Goal: Information Seeking & Learning: Compare options

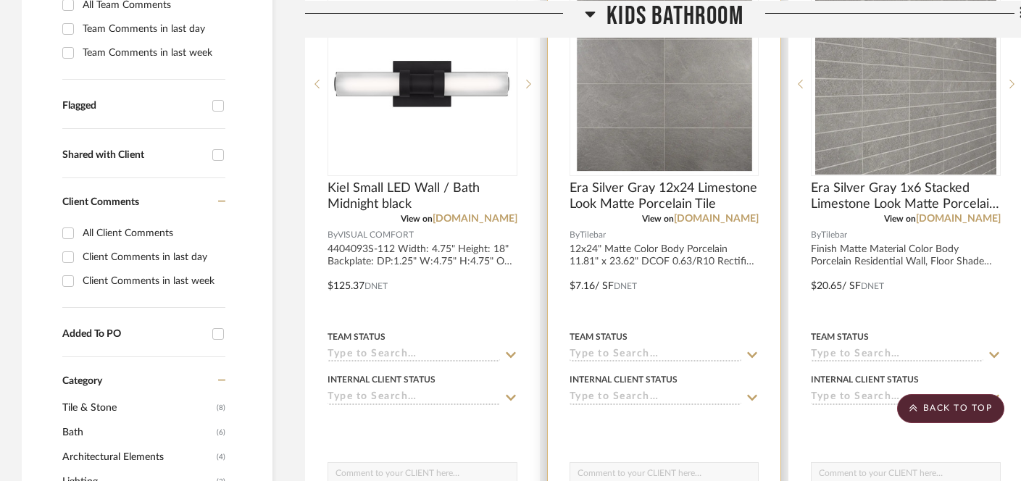
scroll to position [436, 0]
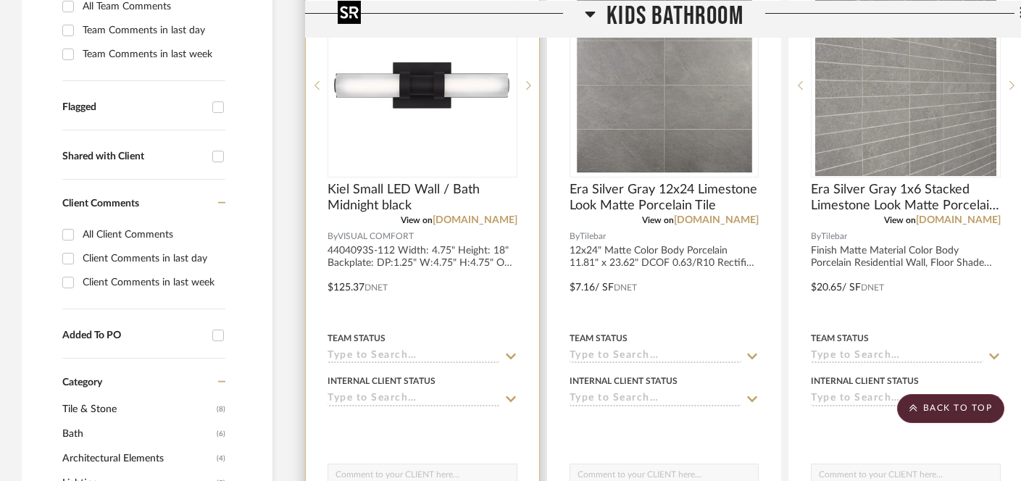
click at [397, 129] on img "0" at bounding box center [422, 85] width 181 height 181
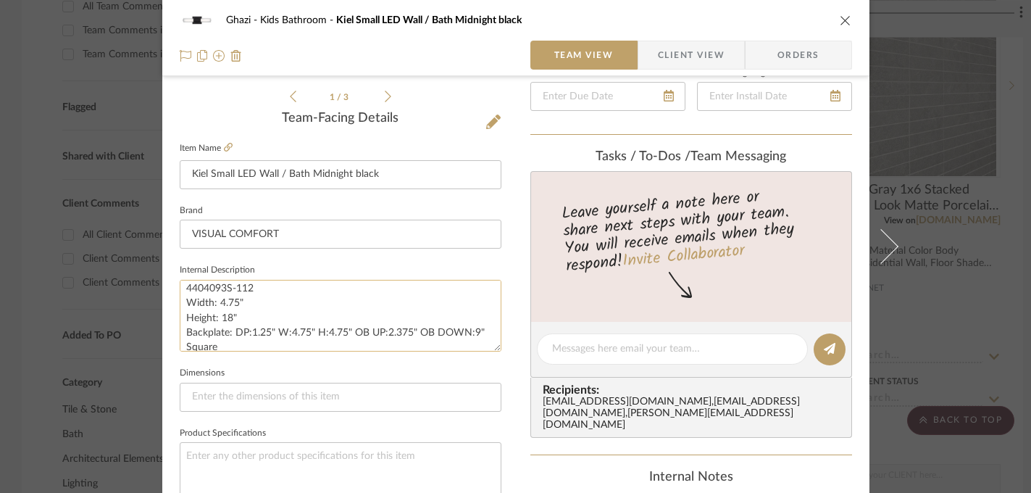
scroll to position [0, 0]
drag, startPoint x: 234, startPoint y: 322, endPoint x: 172, endPoint y: 309, distance: 63.8
click at [172, 309] on div "Ghazi Kids Bathroom Kiel Small LED Wall / Bath Midnight black Team View Client …" at bounding box center [515, 339] width 707 height 1338
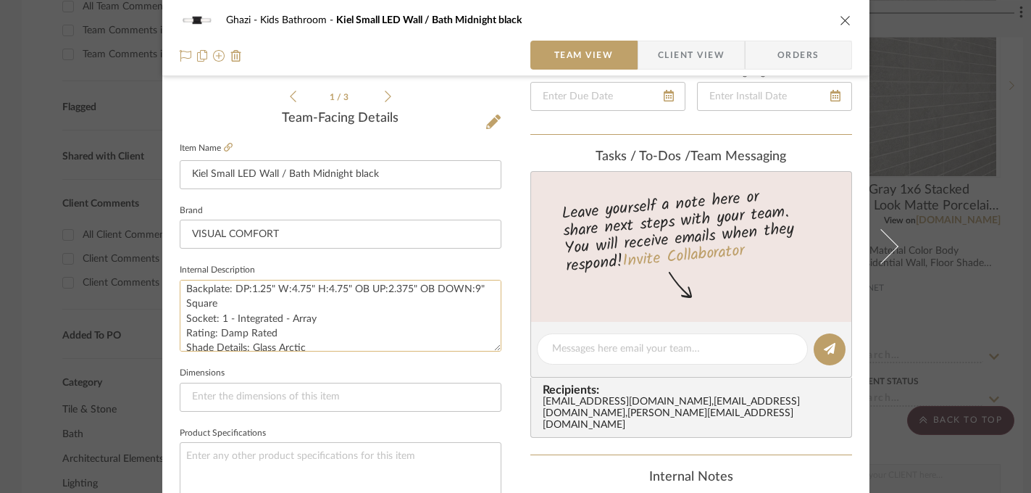
scroll to position [73, 0]
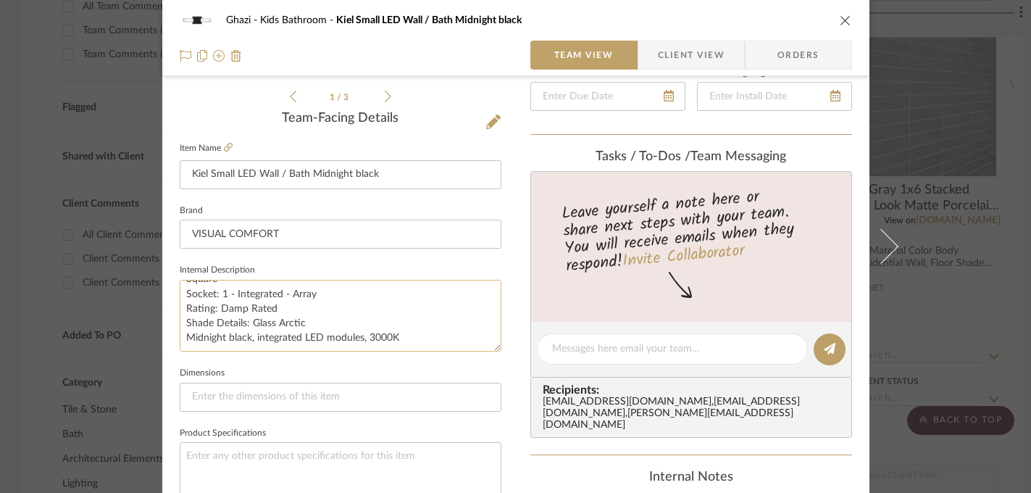
click at [387, 341] on textarea "4404093S-112 Width: 4.75" Height: 18" Backplate: DP:1.25" W:4.75" H:4.75" OB UP…" at bounding box center [341, 316] width 322 height 72
click at [385, 336] on textarea "4404093S-112 Width: 4.75" Height: 18" Backplate: DP:1.25" W:4.75" H:4.75" OB UP…" at bounding box center [341, 316] width 322 height 72
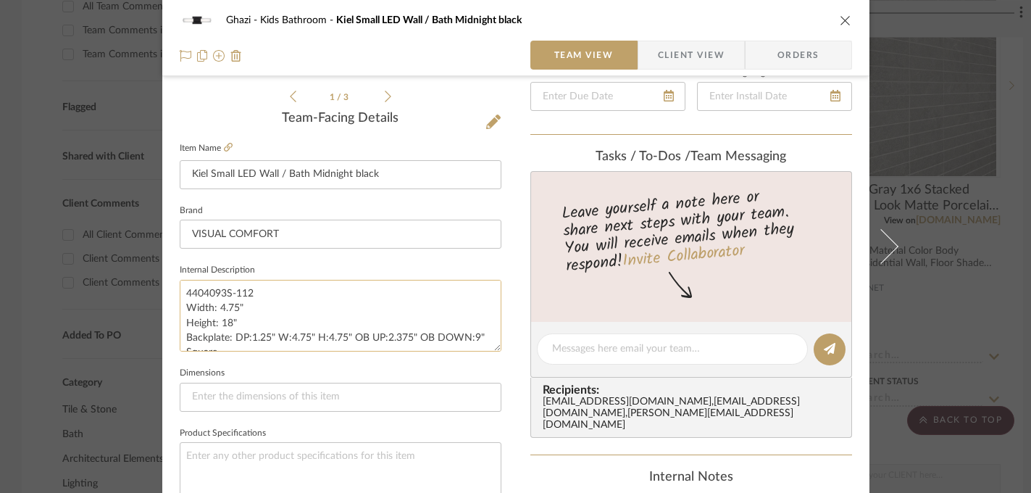
scroll to position [301, 0]
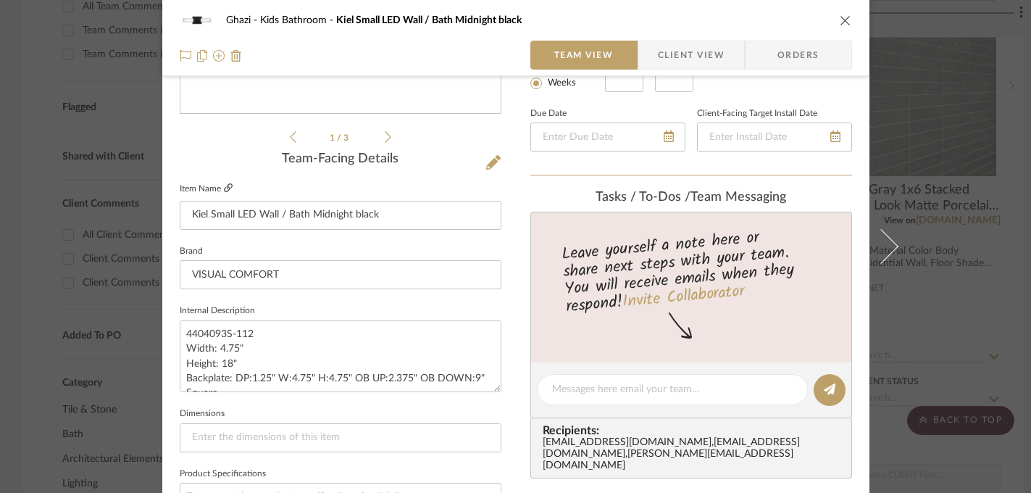
click at [224, 185] on icon at bounding box center [228, 187] width 9 height 9
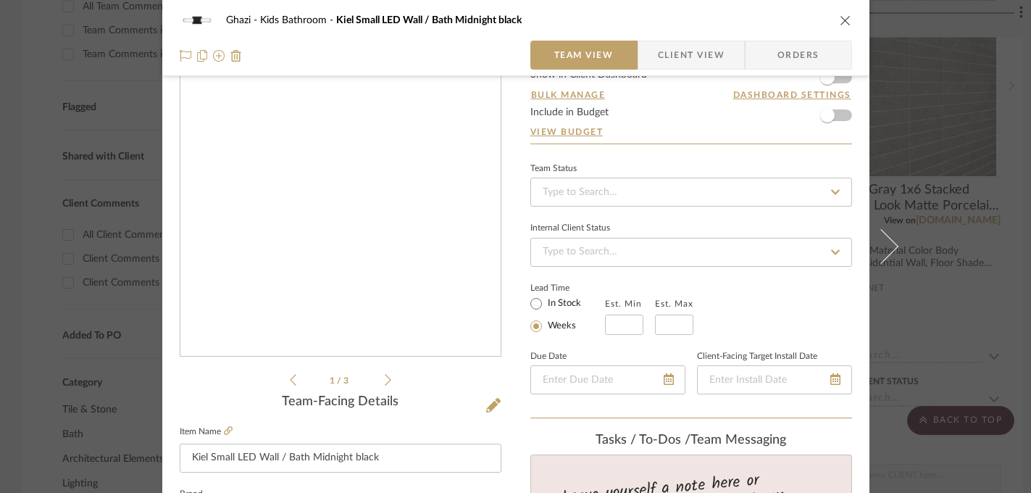
scroll to position [0, 0]
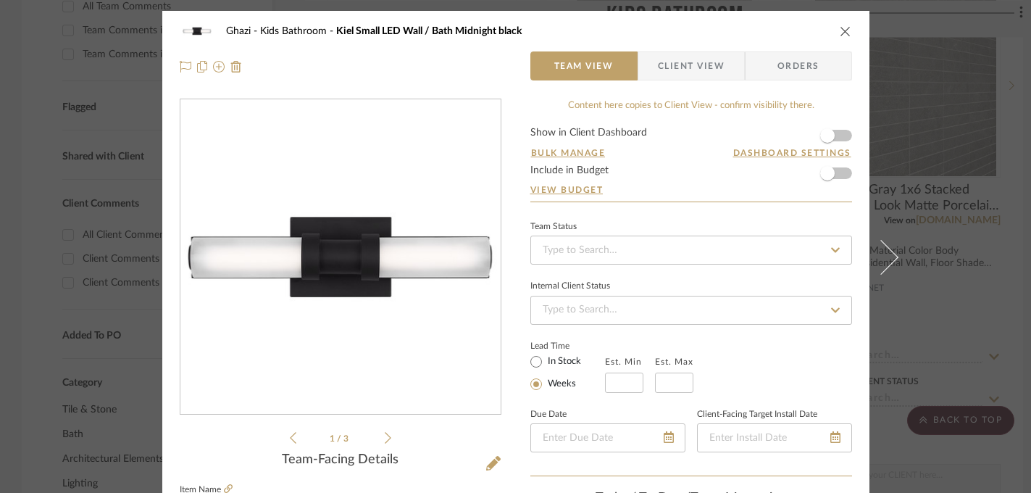
click at [967, 197] on div "Ghazi Kids Bathroom Kiel Small LED Wall / Bath Midnight black Team View Client …" at bounding box center [515, 246] width 1031 height 493
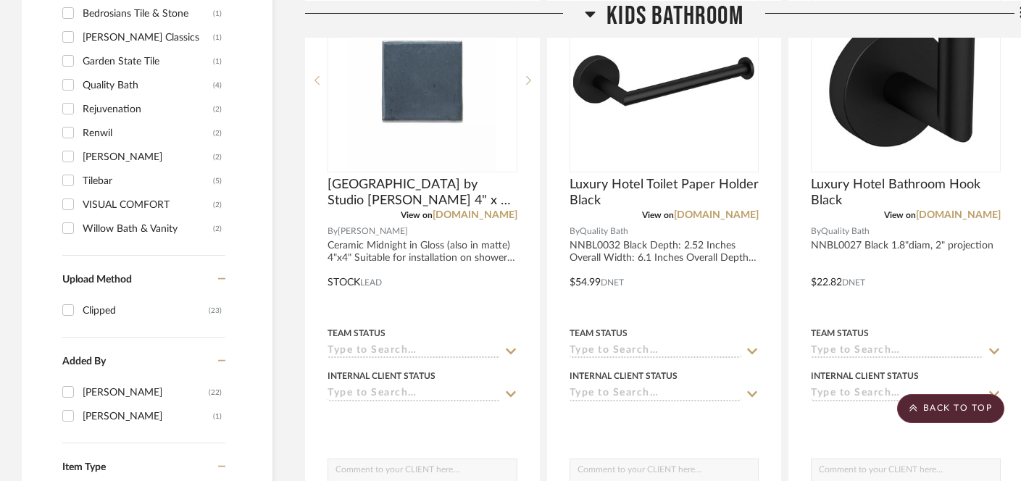
scroll to position [1071, 0]
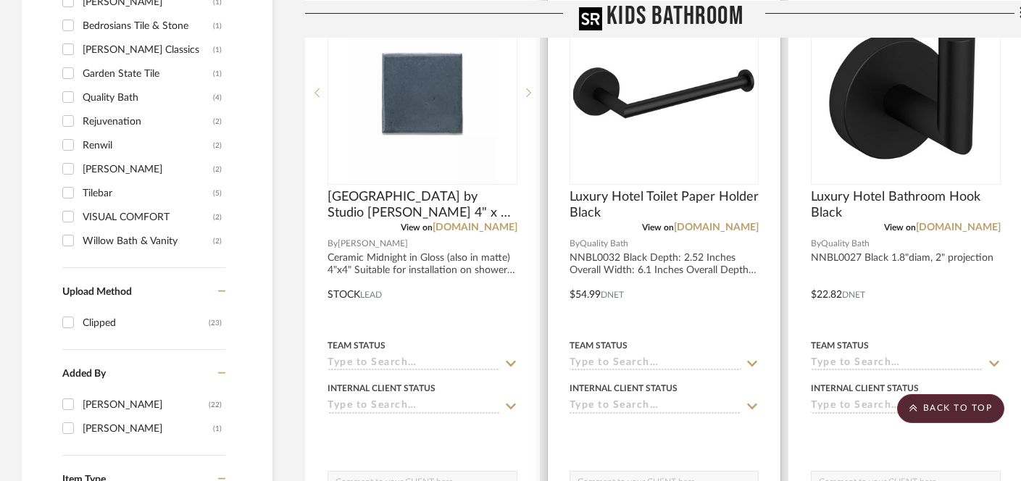
click at [697, 113] on img "0" at bounding box center [663, 92] width 181 height 181
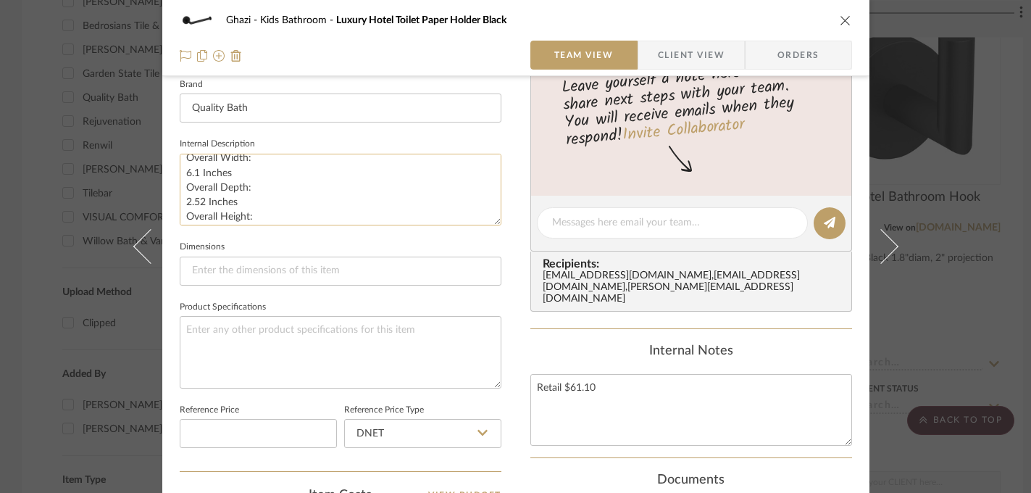
scroll to position [88, 0]
drag, startPoint x: 179, startPoint y: 167, endPoint x: 246, endPoint y: 213, distance: 81.8
click at [246, 213] on textarea "NNBL0032 Black Depth: 2.52 Inches Overall Width: 6.1 Inches Overall Depth: 2.52…" at bounding box center [341, 190] width 322 height 72
click at [965, 247] on div "Ghazi Kids Bathroom Luxury Hotel Toilet Paper Holder Black Team View Client Vie…" at bounding box center [515, 246] width 1031 height 493
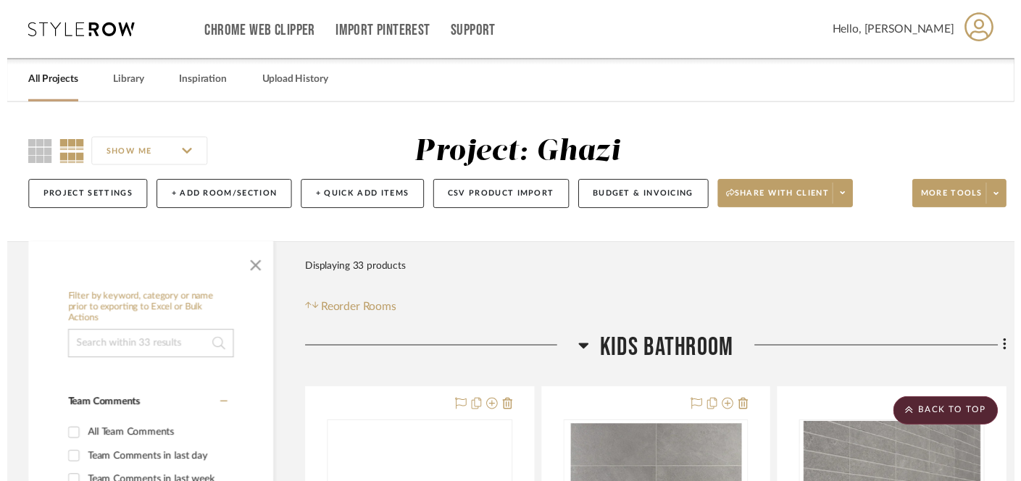
scroll to position [1071, 0]
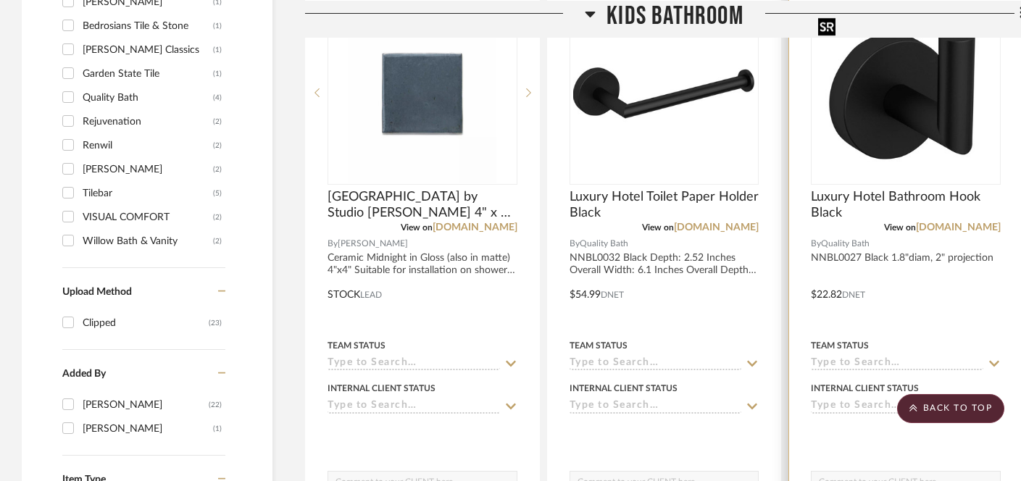
click at [884, 75] on img "0" at bounding box center [905, 92] width 187 height 160
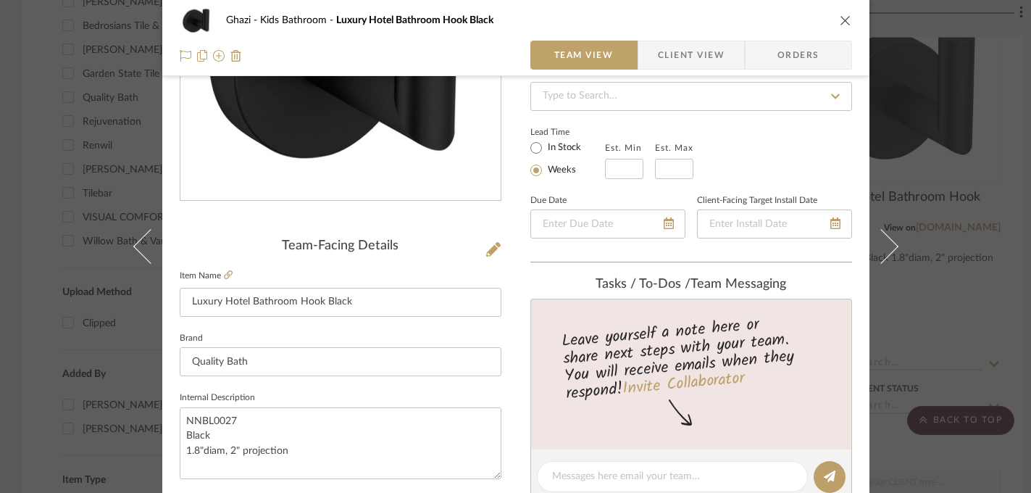
scroll to position [216, 0]
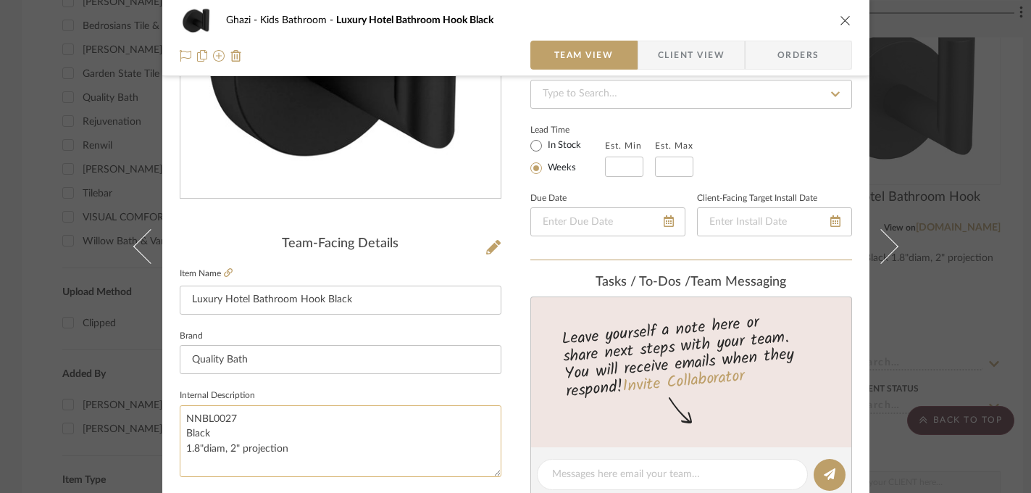
click at [250, 450] on textarea "NNBL0027 Black 1.8"diam, 2" projection" at bounding box center [341, 441] width 322 height 72
click at [968, 209] on div "Ghazi Kids Bathroom Luxury Hotel Bathroom Hook Black Team View Client View Orde…" at bounding box center [515, 246] width 1031 height 493
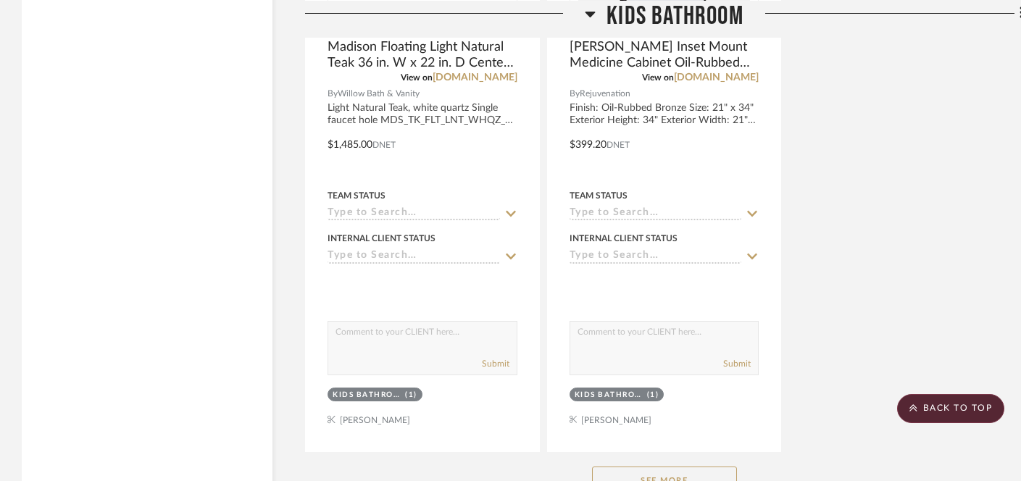
scroll to position [1945, 0]
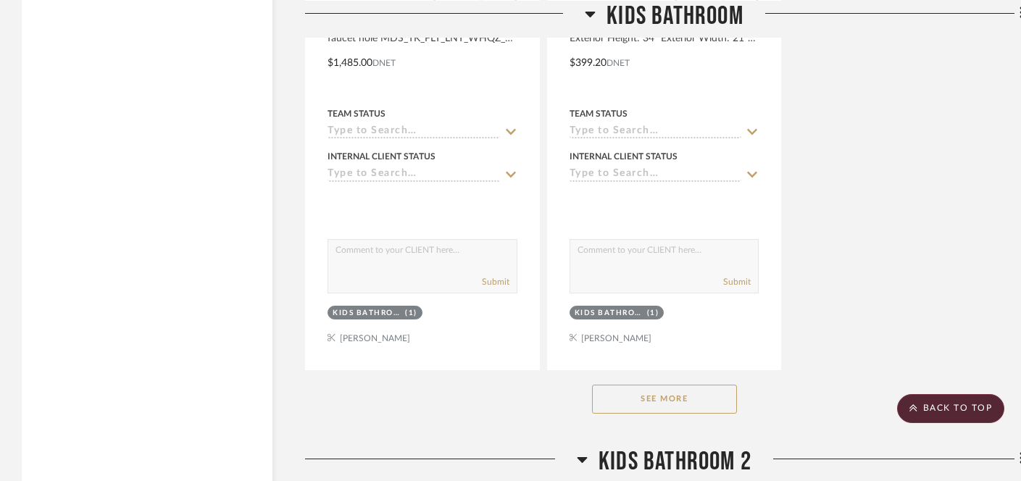
click at [679, 394] on button "See More" at bounding box center [664, 399] width 145 height 29
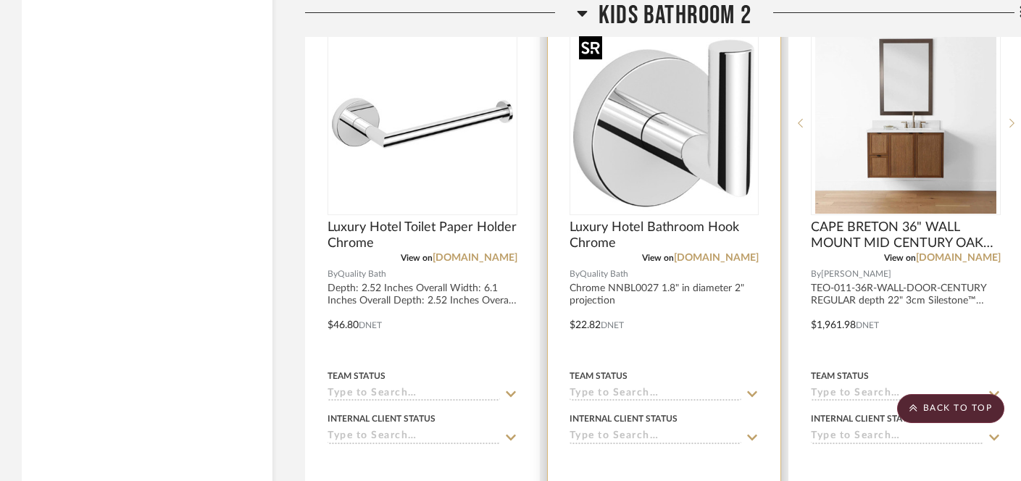
scroll to position [2498, 0]
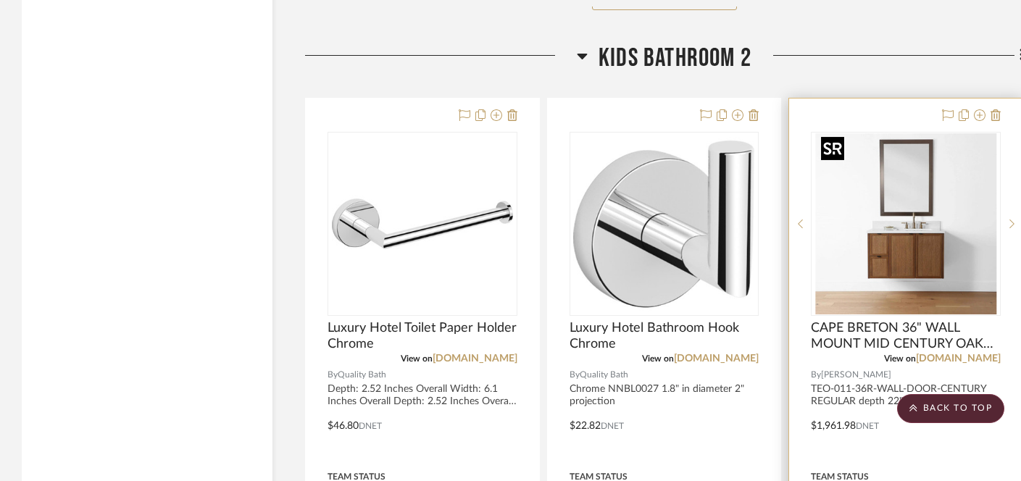
scroll to position [2410, 0]
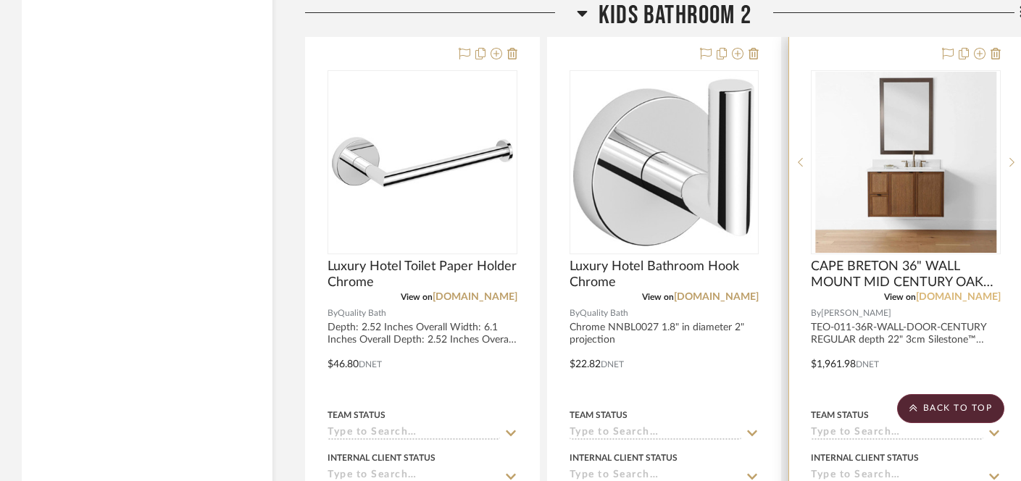
click at [937, 296] on link "[DOMAIN_NAME]" at bounding box center [957, 297] width 85 height 10
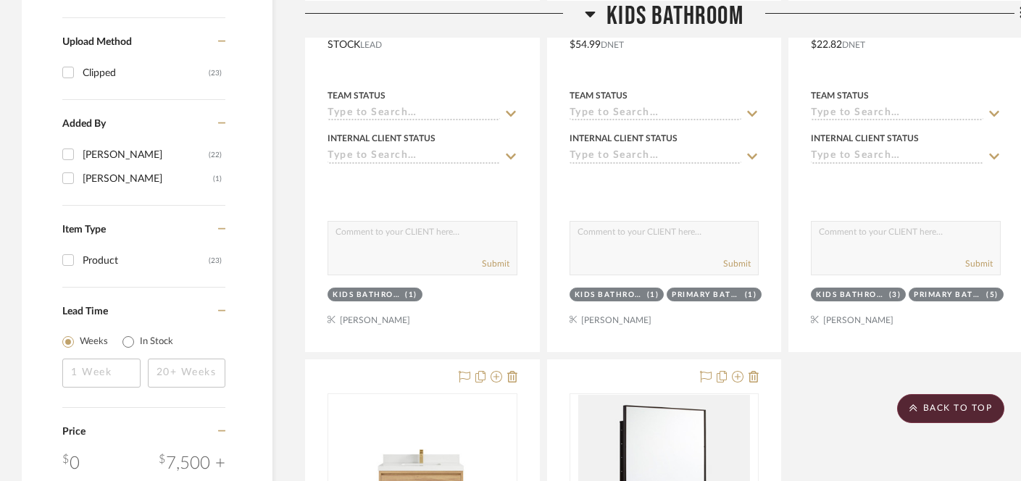
scroll to position [1476, 0]
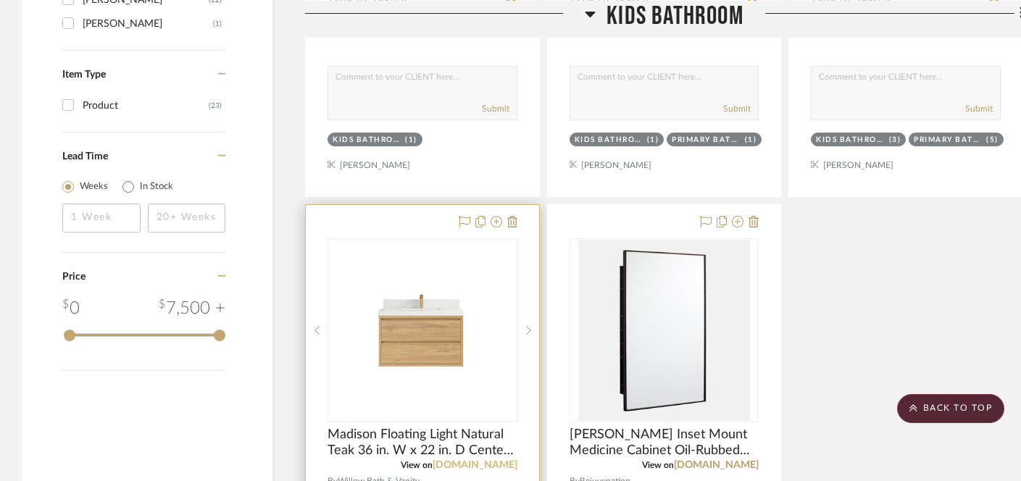
click at [455, 467] on link "[DOMAIN_NAME]" at bounding box center [474, 465] width 85 height 10
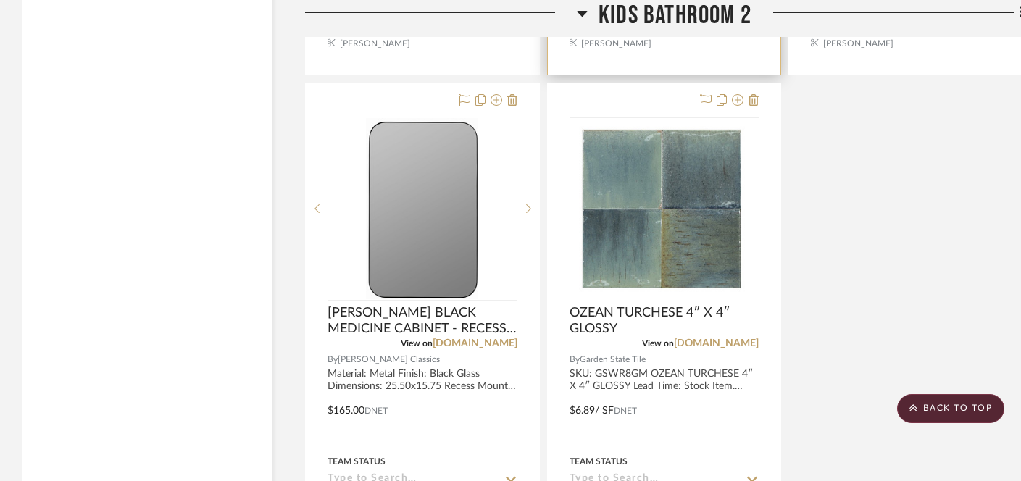
scroll to position [3017, 0]
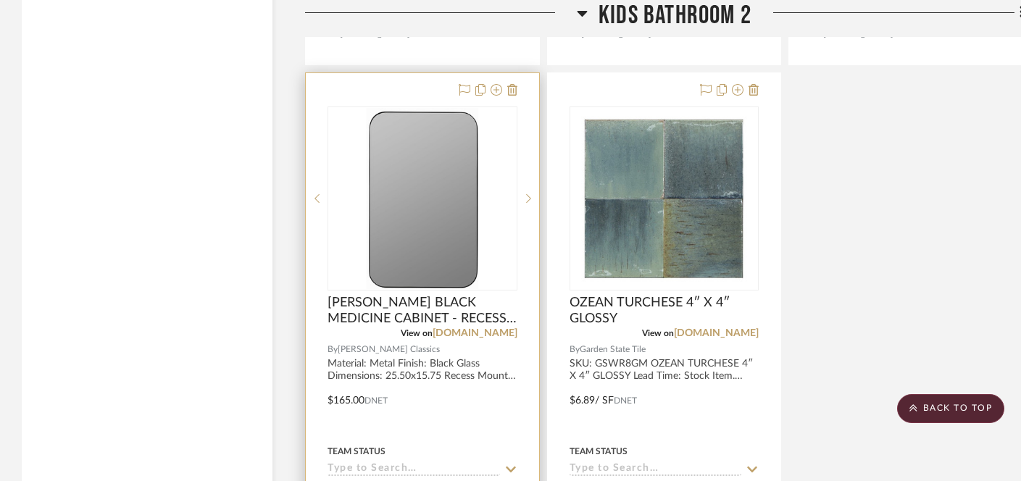
click at [432, 232] on img "0" at bounding box center [422, 198] width 112 height 181
click at [429, 235] on img "0" at bounding box center [422, 198] width 112 height 181
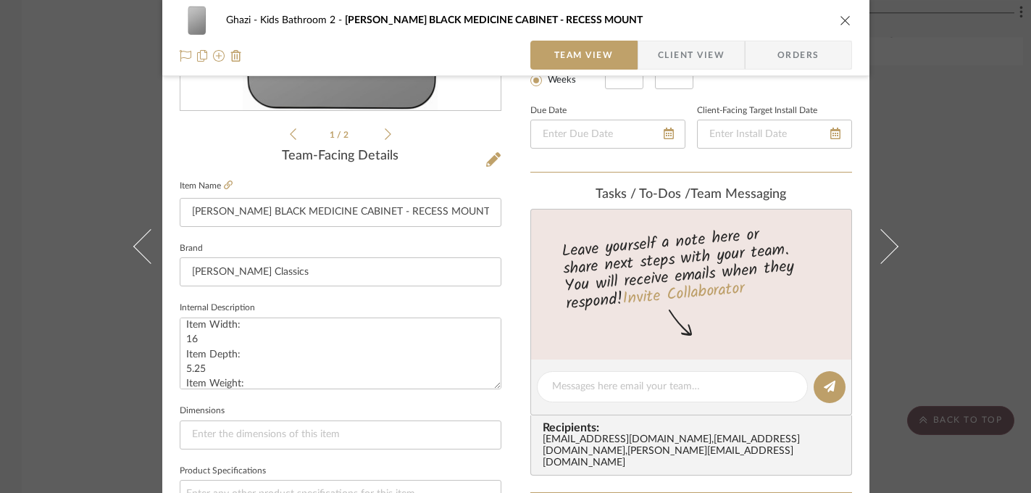
scroll to position [139, 0]
click at [224, 188] on icon at bounding box center [228, 184] width 9 height 9
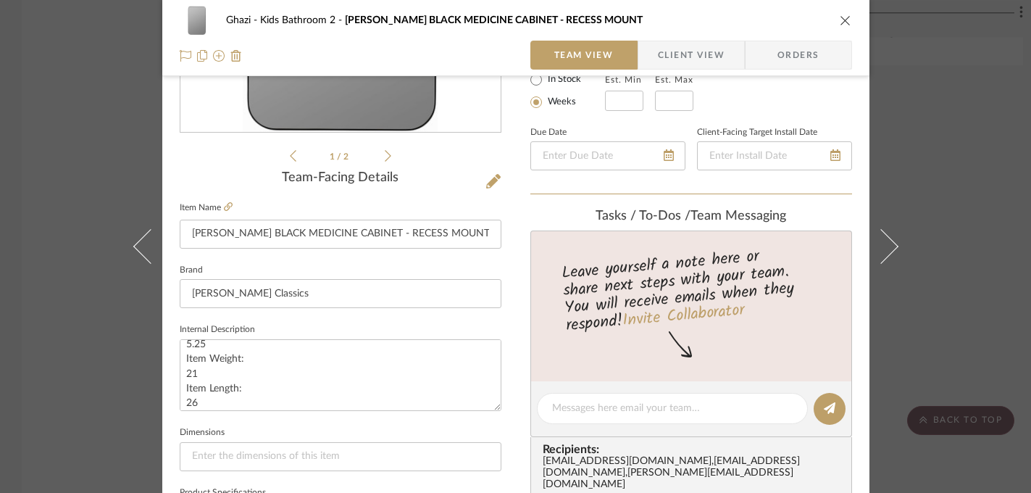
scroll to position [157, 0]
click at [945, 211] on div "Ghazi Kids Bathroom 2 [PERSON_NAME] BLACK MEDICINE CABINET - RECESS MOUNT Team …" at bounding box center [515, 246] width 1031 height 493
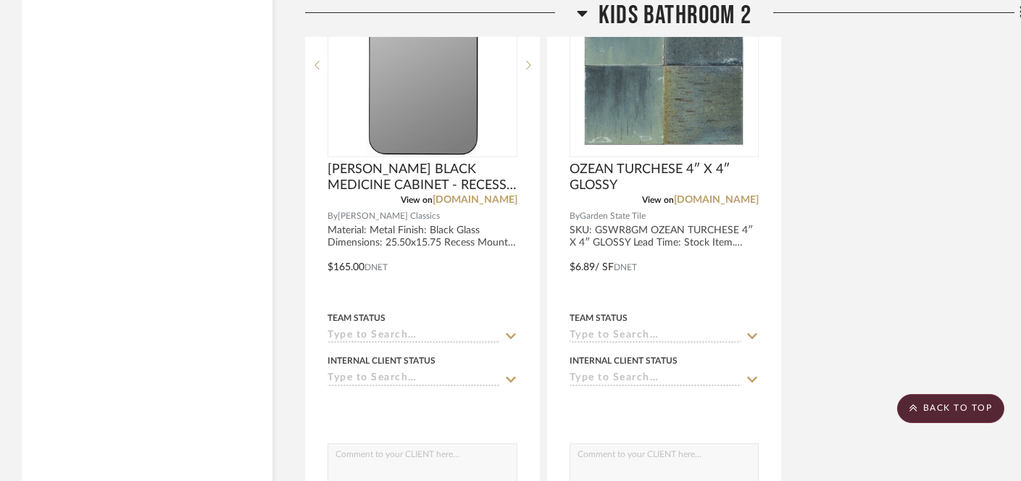
scroll to position [3065, 0]
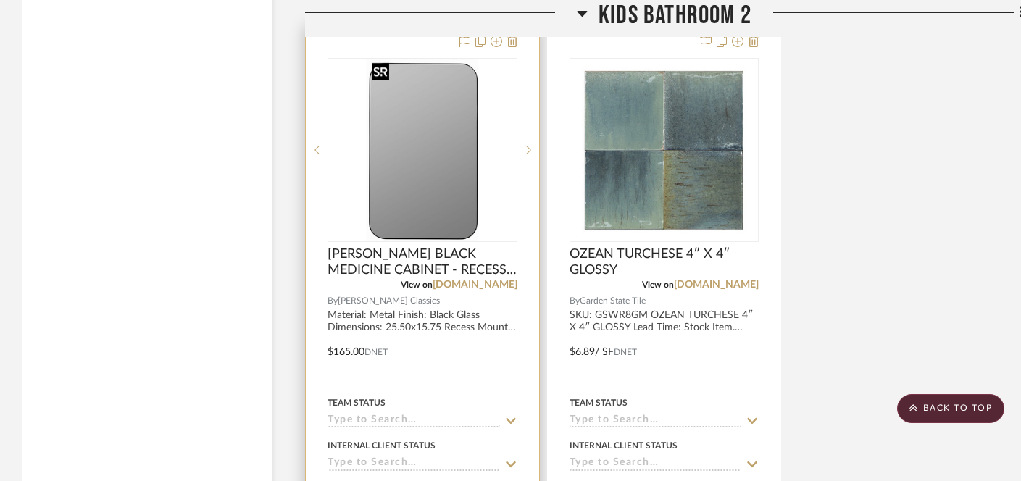
click at [445, 156] on img "0" at bounding box center [422, 149] width 112 height 181
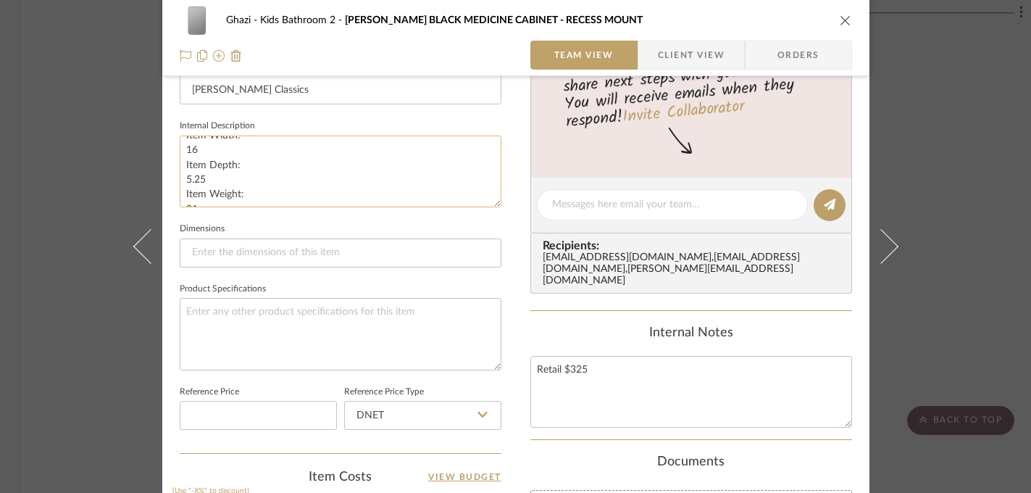
scroll to position [103, 0]
click at [67, 362] on div "Ghazi Kids Bathroom 2 [PERSON_NAME] BLACK MEDICINE CABINET - RECESS MOUNT Team …" at bounding box center [515, 246] width 1031 height 493
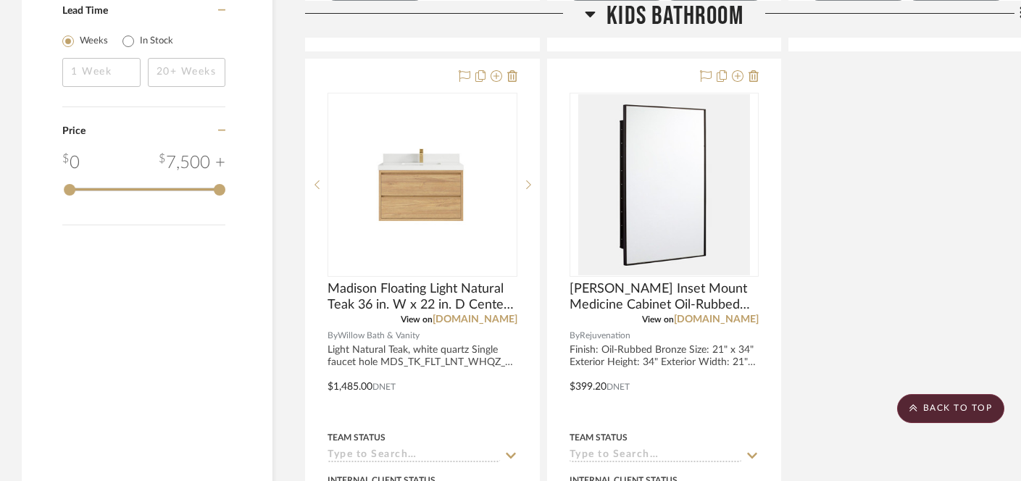
scroll to position [1432, 0]
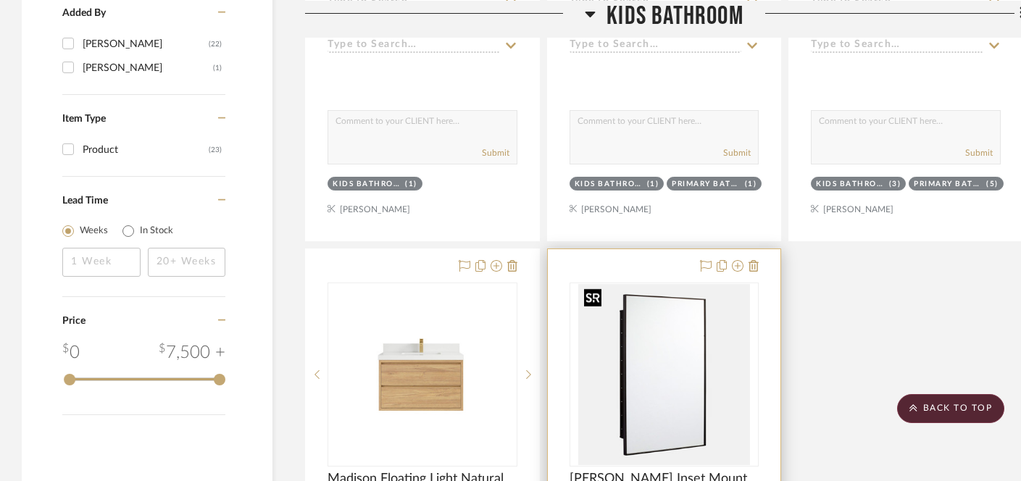
click at [654, 369] on img "0" at bounding box center [663, 374] width 171 height 181
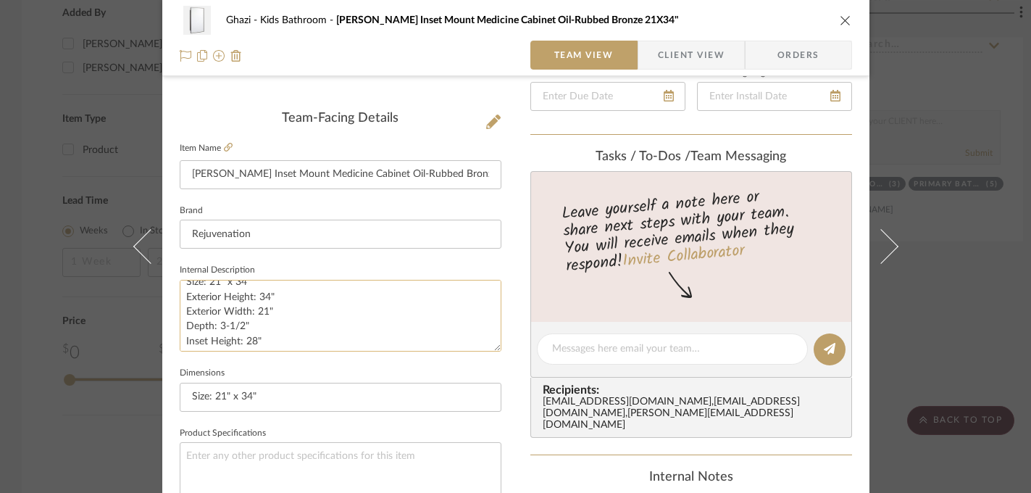
scroll to position [28, 0]
click at [51, 364] on div "Ghazi Kids Bathroom [PERSON_NAME] Inset Mount Medicine Cabinet Oil-Rubbed Bronz…" at bounding box center [515, 246] width 1031 height 493
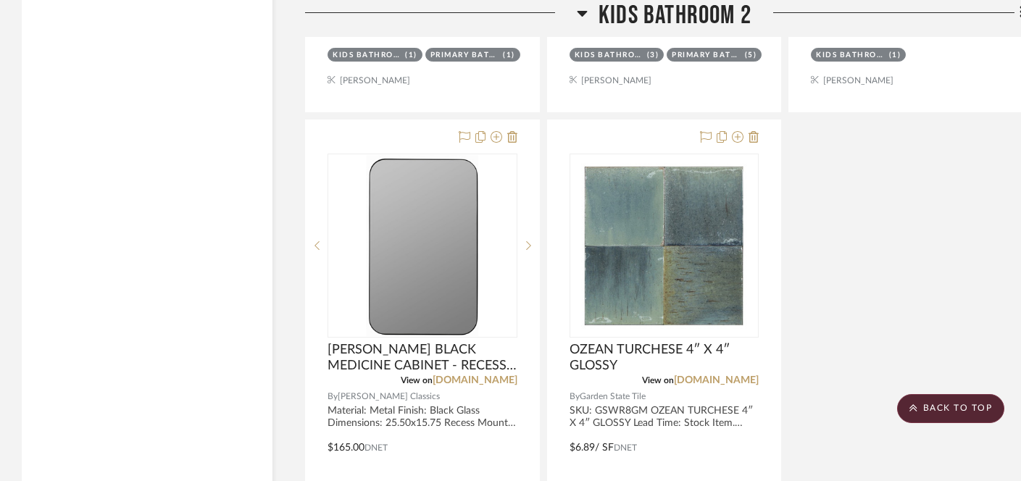
scroll to position [3010, 0]
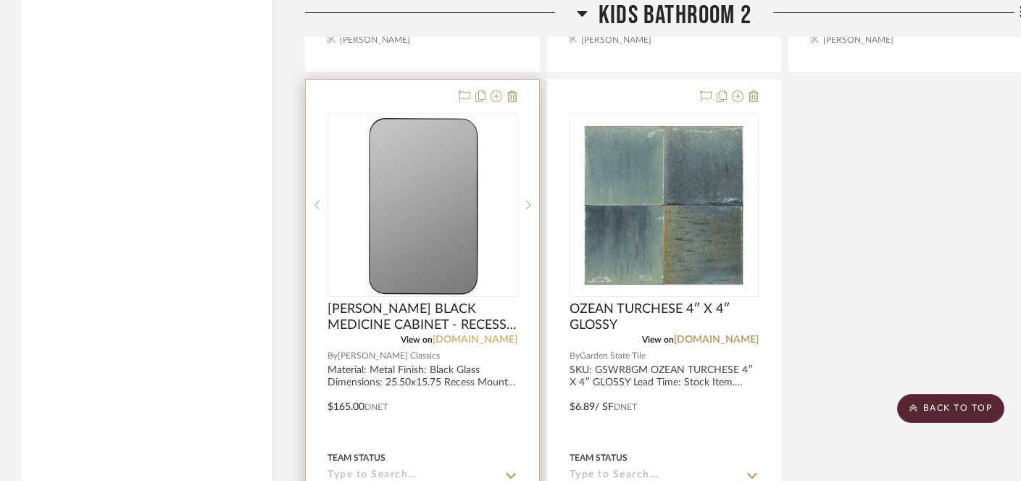
click at [502, 341] on link "[DOMAIN_NAME]" at bounding box center [474, 340] width 85 height 10
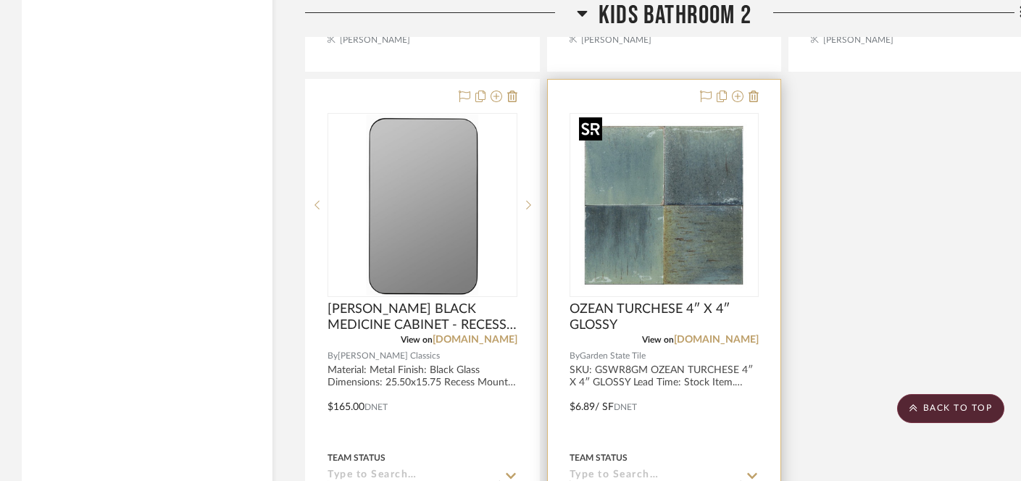
click at [665, 204] on img "0" at bounding box center [663, 204] width 181 height 181
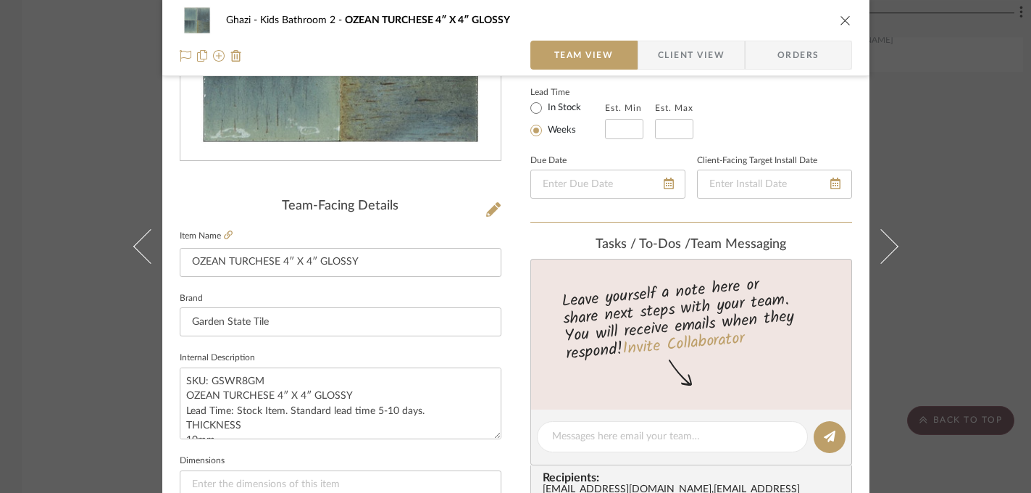
scroll to position [282, 0]
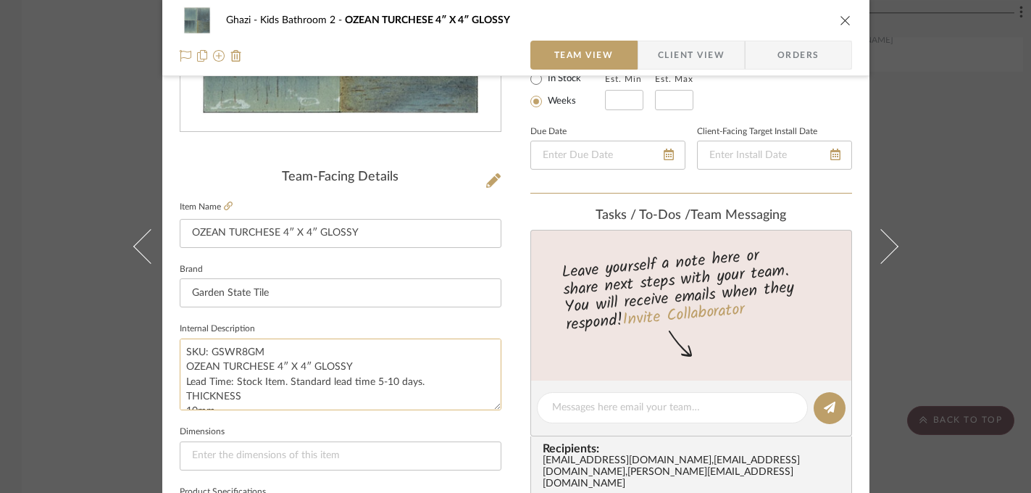
click at [253, 368] on textarea "SKU: GSWR8GM OZEAN TURCHESE 4″ X 4″ GLOSSY Lead Time: Stock Item. Standard lead…" at bounding box center [341, 374] width 322 height 72
click at [253, 369] on textarea "SKU: GSWR8GM OZEAN TURCHESE 4″ X 4″ GLOSSY Lead Time: Stock Item. Standard lead…" at bounding box center [341, 374] width 322 height 72
click at [214, 350] on textarea "SKU: GSWR8GM OZEAN TURCHESE 4″ X 4″ GLOSSY Lead Time: Stock Item. Standard lead…" at bounding box center [341, 374] width 322 height 72
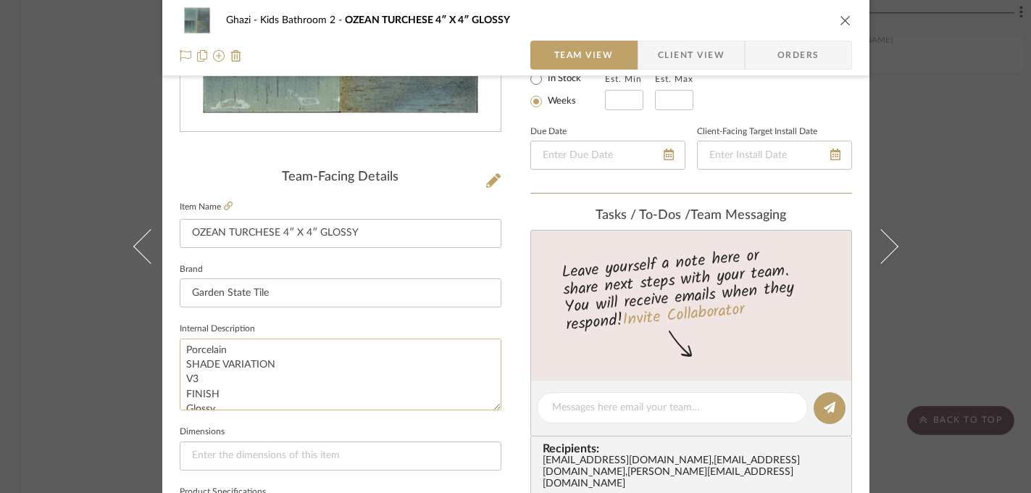
click at [214, 350] on textarea "SKU: GSWR8GM OZEAN TURCHESE 4″ X 4″ GLOSSY Lead Time: Stock Item. Standard lead…" at bounding box center [341, 374] width 322 height 72
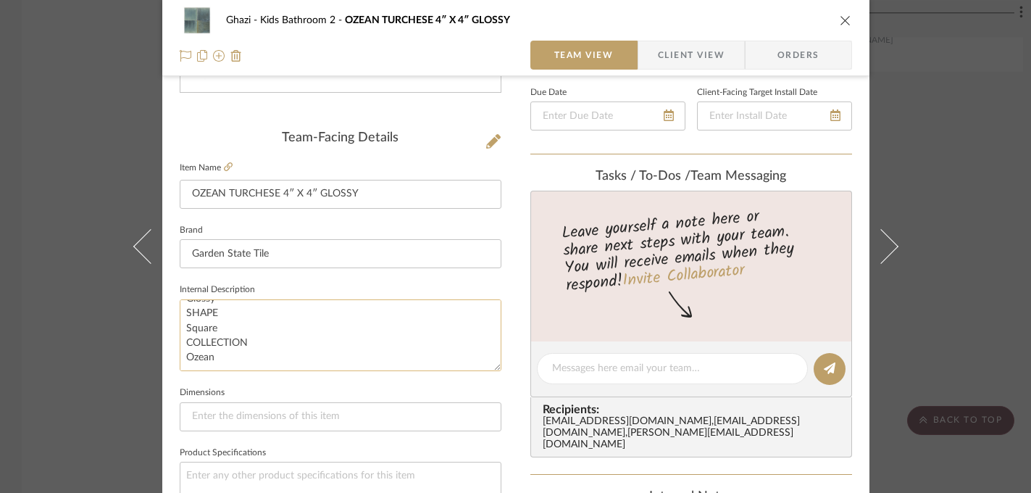
scroll to position [357, 0]
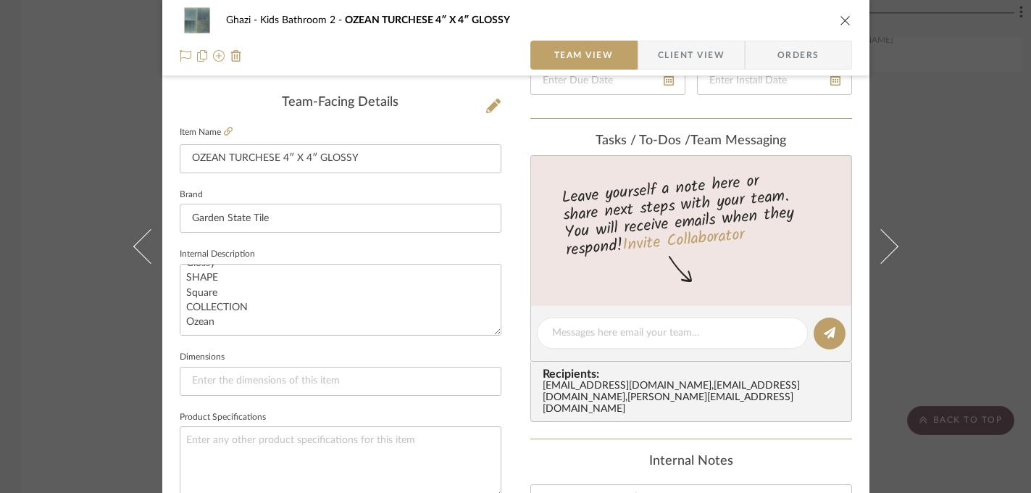
click at [89, 369] on div "Ghazi Kids Bathroom 2 OZEAN TURCHESE 4″ X 4″ GLOSSY Team View Client View Order…" at bounding box center [515, 246] width 1031 height 493
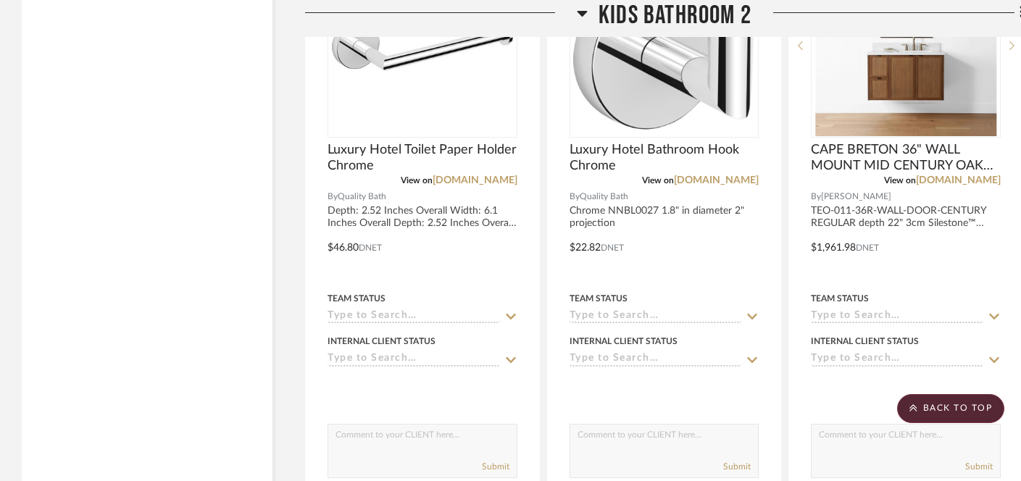
scroll to position [2515, 0]
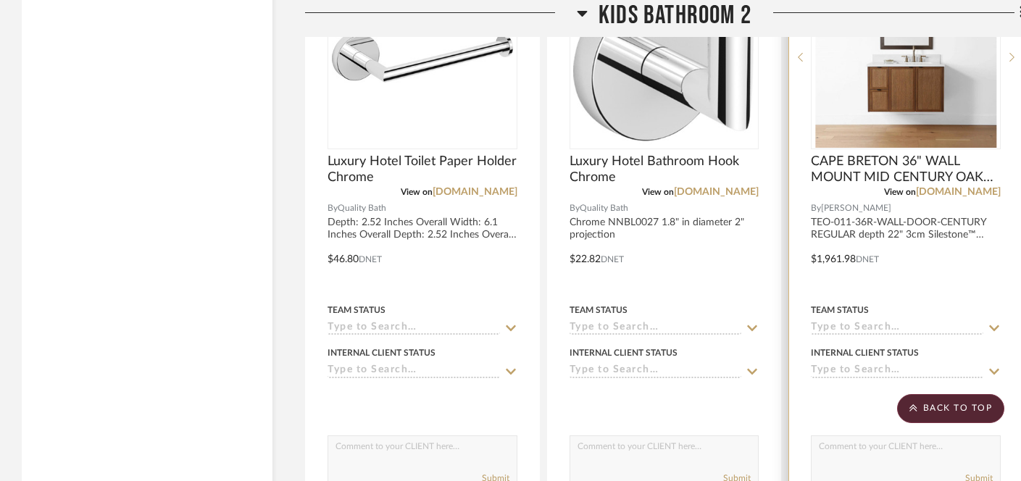
click at [934, 101] on img "0" at bounding box center [905, 57] width 181 height 181
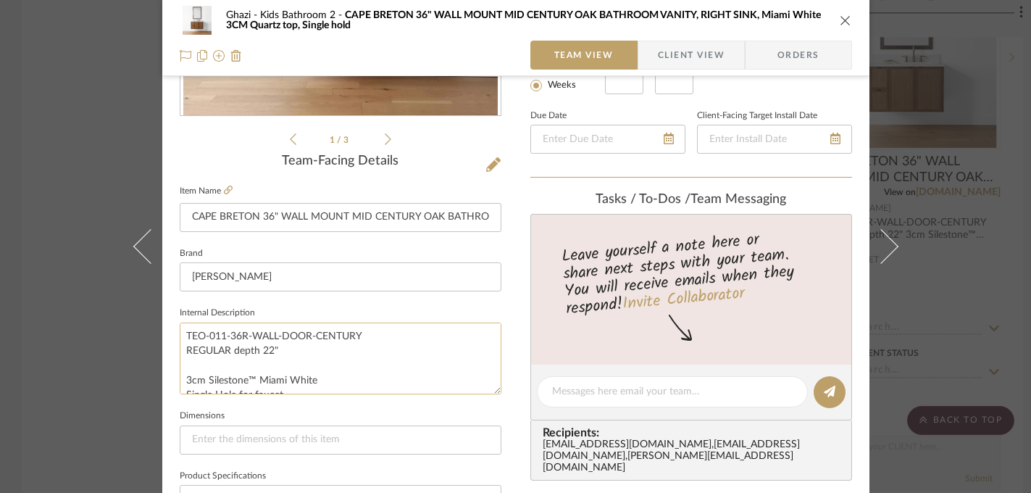
scroll to position [43, 0]
click at [229, 378] on textarea "TEO-011-36R-WALL-DOOR-CENTURY REGULAR depth 22" 3cm Silestone™ Miami White Sing…" at bounding box center [341, 358] width 322 height 72
click at [229, 379] on textarea "TEO-011-36R-WALL-DOOR-CENTURY REGULAR depth 22" 3cm Silestone™ Miami White Sing…" at bounding box center [341, 358] width 322 height 72
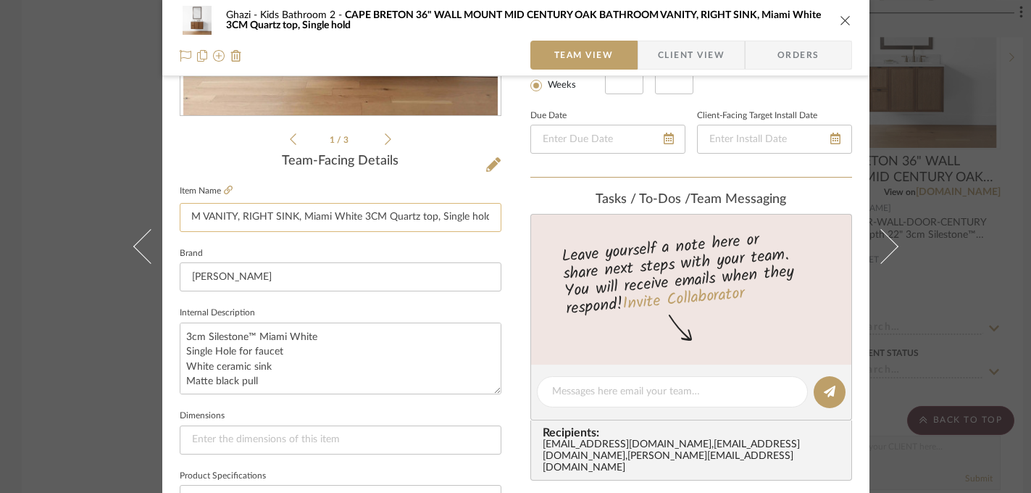
drag, startPoint x: 371, startPoint y: 214, endPoint x: 489, endPoint y: 214, distance: 118.1
click at [489, 214] on input "CAPE BRETON 36" WALL MOUNT MID CENTURY OAK BATHROOM VANITY, RIGHT SINK, Miami W…" at bounding box center [341, 217] width 322 height 29
click at [217, 190] on label "Item Name" at bounding box center [206, 191] width 53 height 12
click at [226, 193] on icon at bounding box center [228, 189] width 9 height 9
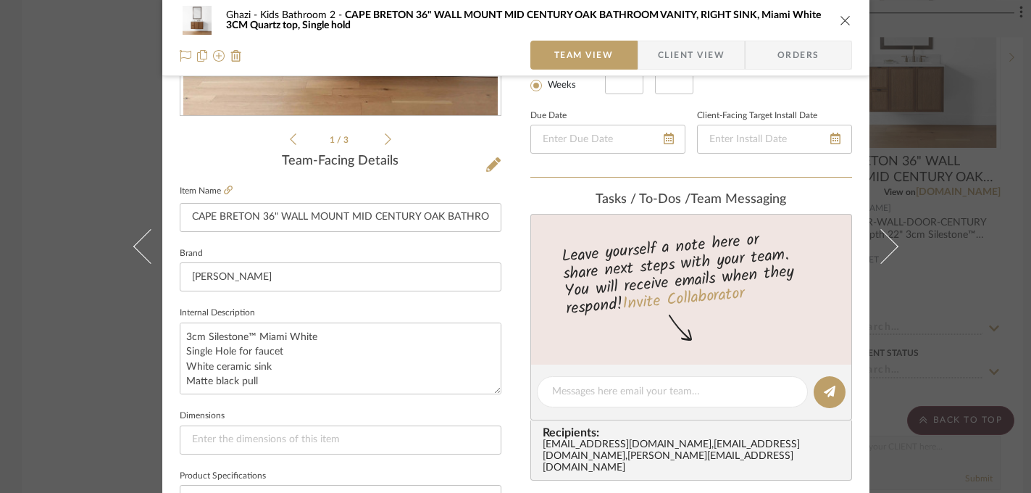
click at [78, 246] on div "Ghazi Kids Bathroom 2 [GEOGRAPHIC_DATA] 36" WALL MOUNT MID CENTURY OAK BATHROOM…" at bounding box center [515, 246] width 1031 height 493
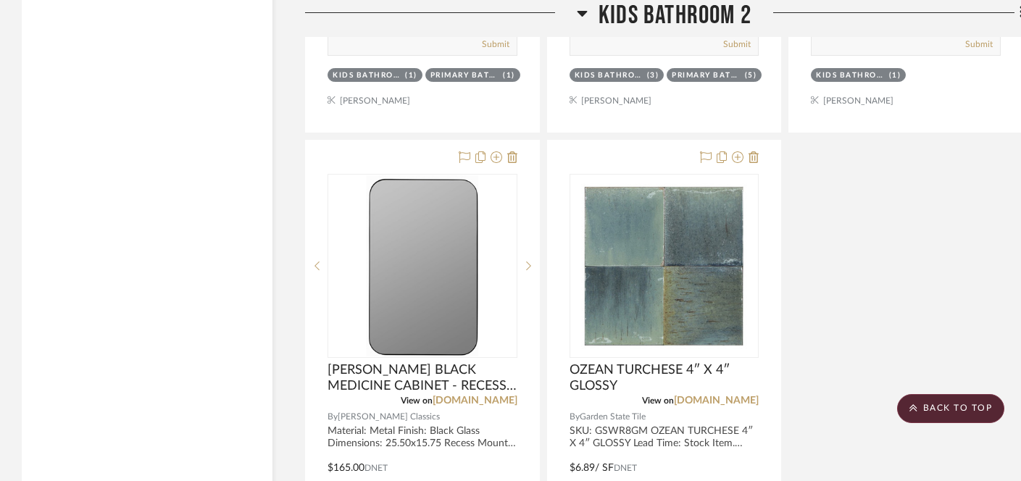
scroll to position [2823, 0]
